Goal: Information Seeking & Learning: Learn about a topic

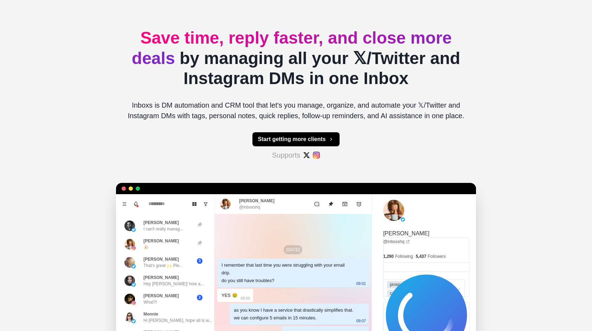
scroll to position [35, 0]
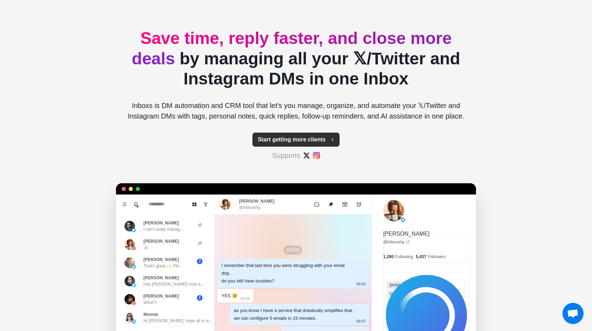
click at [314, 138] on button "Start getting more clients" at bounding box center [295, 139] width 87 height 14
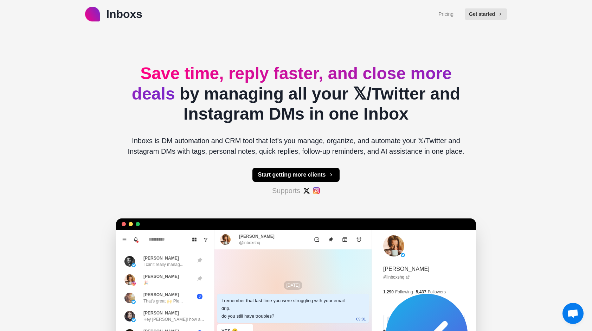
click at [158, 142] on p "Inboxs is DM automation and CRM tool that let's you manage, organize, and autom…" at bounding box center [296, 145] width 349 height 21
click at [207, 142] on p "Inboxs is DM automation and CRM tool that let's you manage, organize, and autom…" at bounding box center [296, 145] width 349 height 21
drag, startPoint x: 207, startPoint y: 142, endPoint x: 160, endPoint y: 138, distance: 47.0
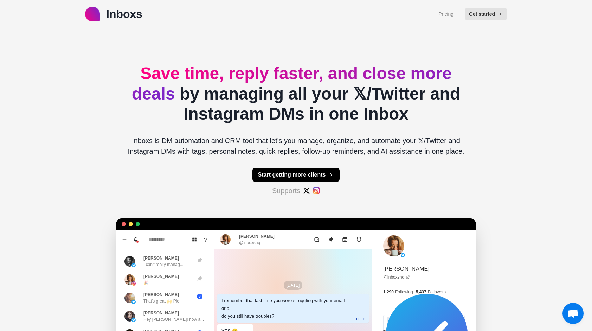
click at [160, 138] on p "Inboxs is DM automation and CRM tool that let's you manage, organize, and autom…" at bounding box center [296, 145] width 349 height 21
click at [188, 138] on p "Inboxs is DM automation and CRM tool that let's you manage, organize, and autom…" at bounding box center [296, 145] width 349 height 21
click at [430, 146] on p "Inboxs is DM automation and CRM tool that let's you manage, organize, and autom…" at bounding box center [296, 145] width 349 height 21
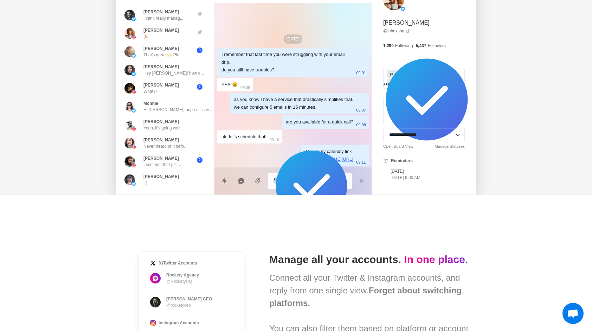
scroll to position [351, 0]
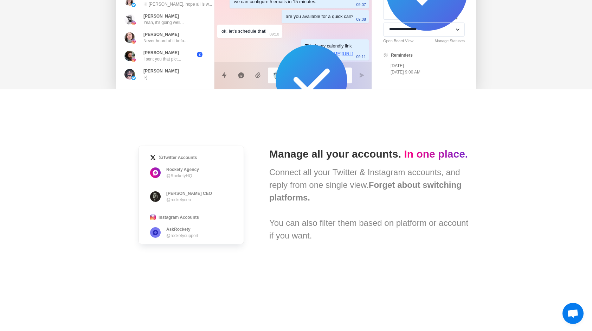
click at [297, 231] on div "Connect all your Twitter & Instagram accounts, and reply from one single view. …" at bounding box center [369, 204] width 201 height 76
click at [400, 229] on div "Connect all your Twitter & Instagram accounts, and reply from one single view. …" at bounding box center [369, 204] width 201 height 76
drag, startPoint x: 400, startPoint y: 229, endPoint x: 447, endPoint y: 233, distance: 46.5
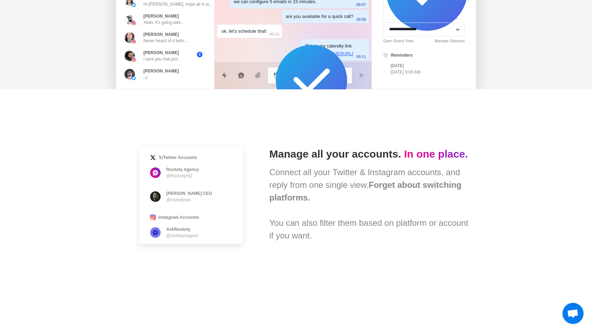
click at [447, 233] on div "Connect all your Twitter & Instagram accounts, and reply from one single view. …" at bounding box center [369, 204] width 201 height 76
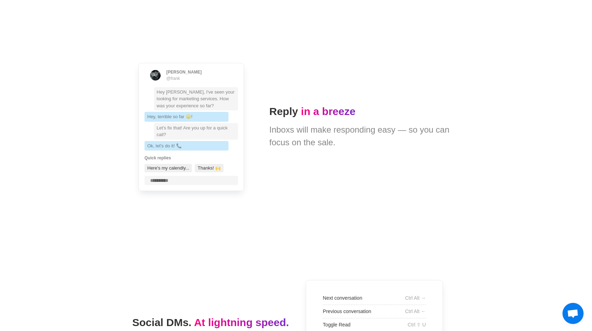
scroll to position [1265, 0]
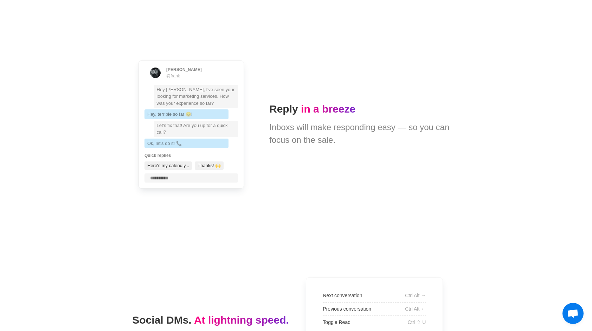
click at [302, 128] on div "Inboxs will make responding easy — so you can focus on the sale." at bounding box center [369, 133] width 201 height 25
click at [303, 128] on div "Inboxs will make responding easy — so you can focus on the sale." at bounding box center [369, 133] width 201 height 25
drag, startPoint x: 303, startPoint y: 128, endPoint x: 343, endPoint y: 131, distance: 40.2
click at [343, 131] on div "Inboxs will make responding easy — so you can focus on the sale." at bounding box center [369, 133] width 201 height 25
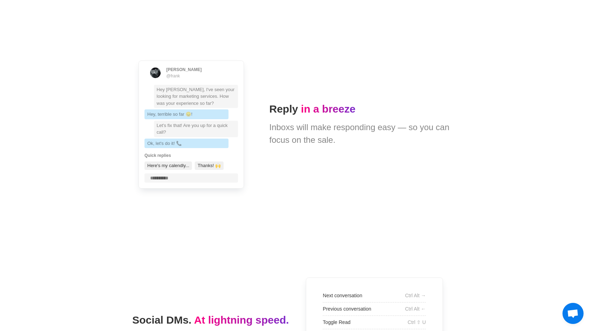
drag, startPoint x: 343, startPoint y: 131, endPoint x: 392, endPoint y: 128, distance: 49.3
click at [392, 128] on div "Inboxs will make responding easy — so you can focus on the sale." at bounding box center [369, 133] width 201 height 25
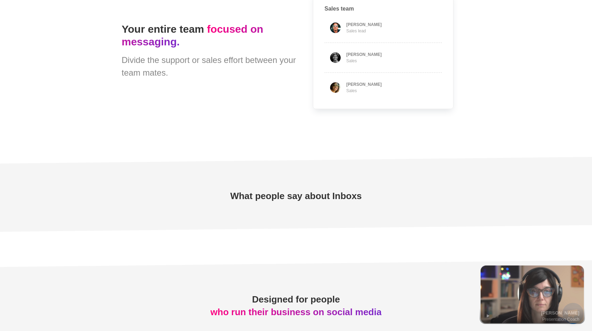
scroll to position [1968, 0]
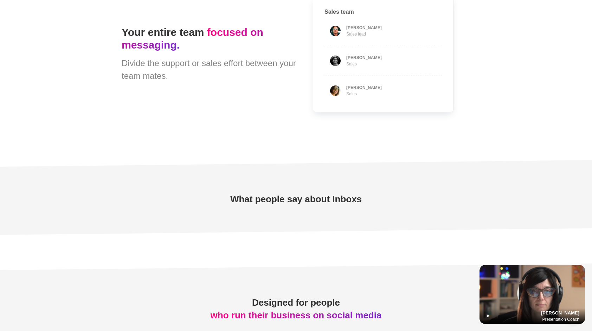
click at [488, 315] on icon at bounding box center [488, 315] width 3 height 3
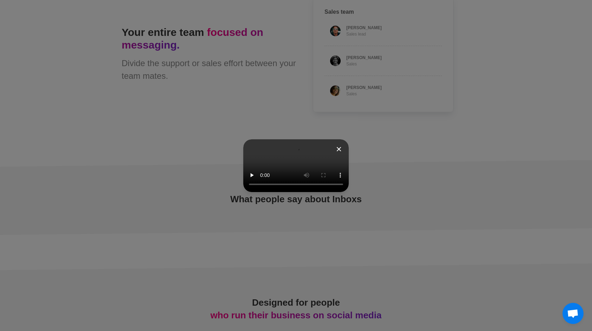
click at [341, 149] on icon at bounding box center [339, 149] width 5 height 5
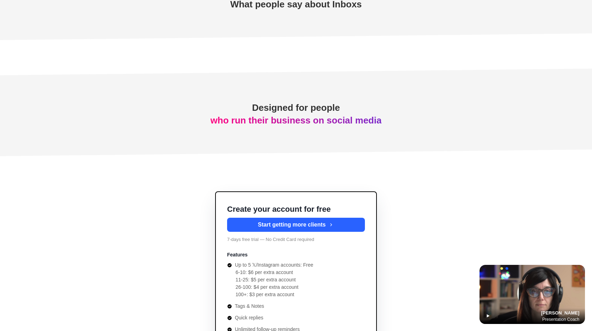
scroll to position [2179, 0]
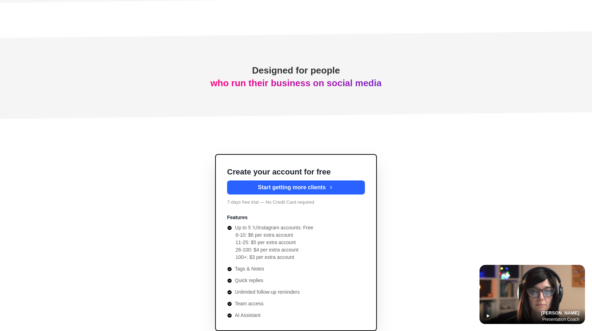
type textarea "*"
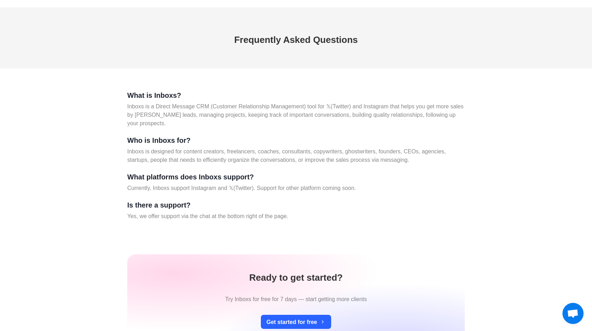
scroll to position [2635, 0]
